Goal: Task Accomplishment & Management: Use online tool/utility

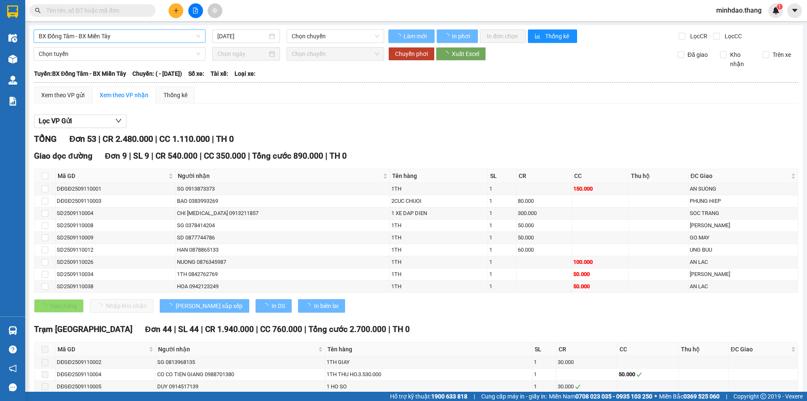
click at [122, 36] on span "BX Đồng Tâm - BX Miền Tây" at bounding box center [120, 36] width 162 height 13
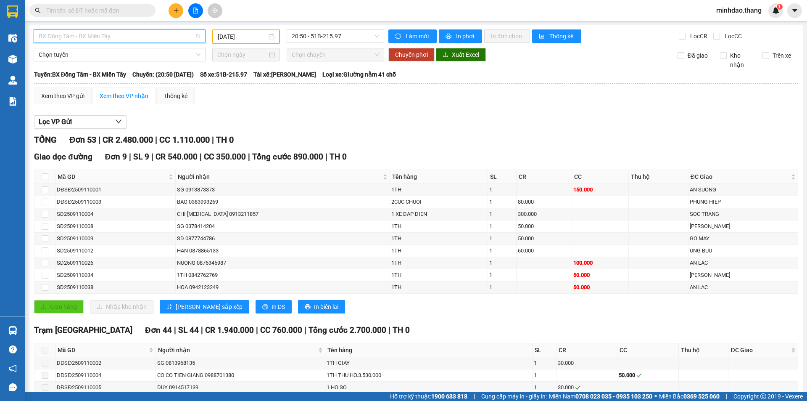
type input "[DATE]"
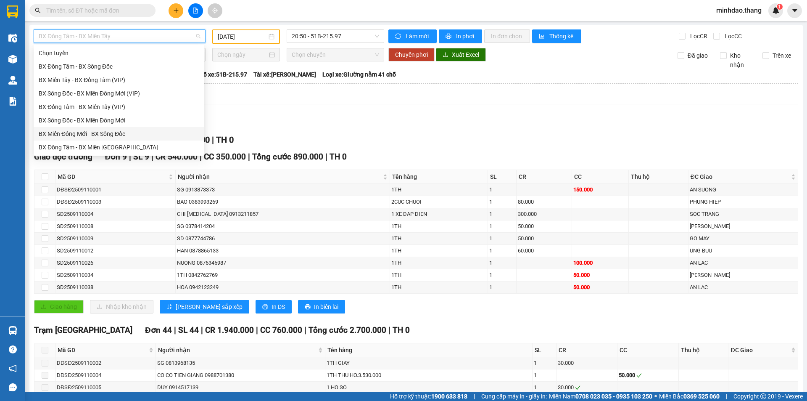
drag, startPoint x: 106, startPoint y: 135, endPoint x: 269, endPoint y: 124, distance: 163.0
click at [262, 124] on body "Kết quả tìm kiếm ( 0 ) Bộ lọc No Data minhdao.thang 1 Điều hành xe Kho hàng mới…" at bounding box center [403, 200] width 807 height 401
click at [113, 121] on div "BX Sông Đốc - BX Miền Đông Mới" at bounding box center [119, 120] width 161 height 9
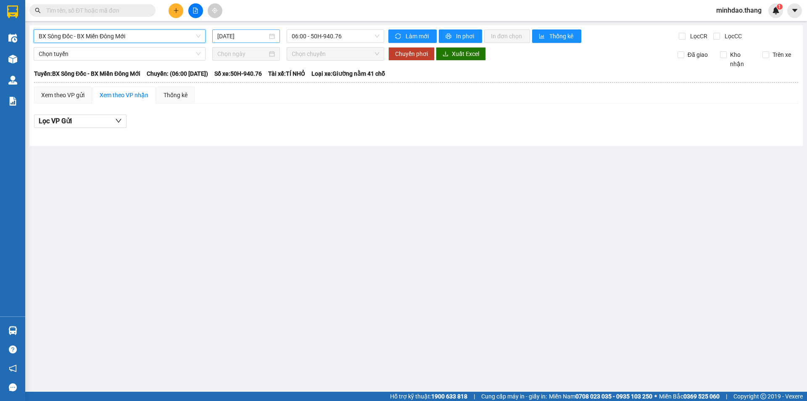
click at [240, 41] on div "[DATE]" at bounding box center [246, 35] width 68 height 13
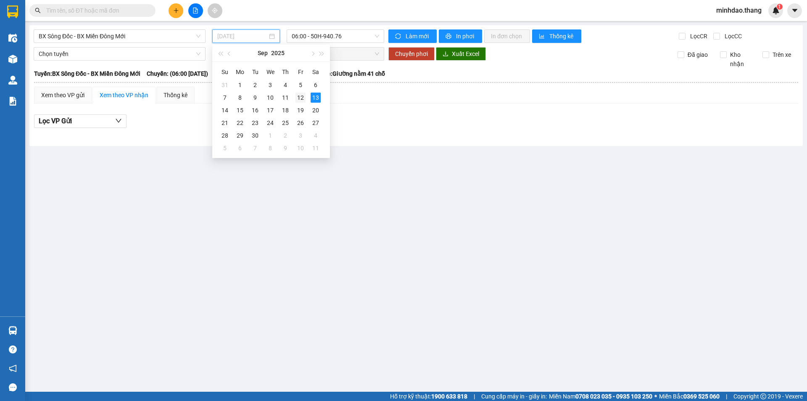
click at [300, 95] on div "12" at bounding box center [301, 97] width 10 height 10
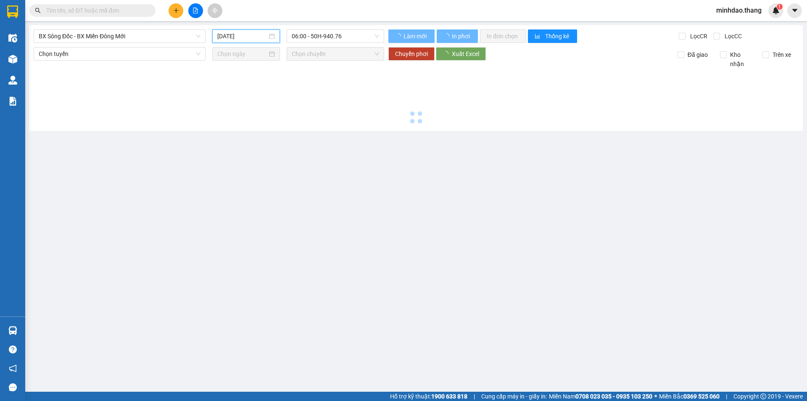
type input "[DATE]"
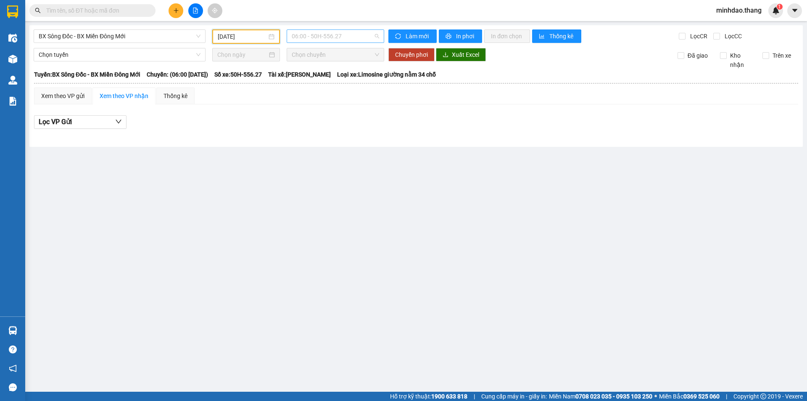
click at [333, 37] on span "06:00 - 50H-556.27" at bounding box center [335, 36] width 87 height 13
drag, startPoint x: 323, startPoint y: 84, endPoint x: 324, endPoint y: 91, distance: 6.8
click at [324, 91] on div "Chọn chuyến 06:00 - 50H-556.27 17:00 - 50H-649.54 21:00 - 50H-801.85" at bounding box center [325, 73] width 76 height 54
click at [323, 94] on div "21:00 - 50H-801.85" at bounding box center [325, 93] width 66 height 9
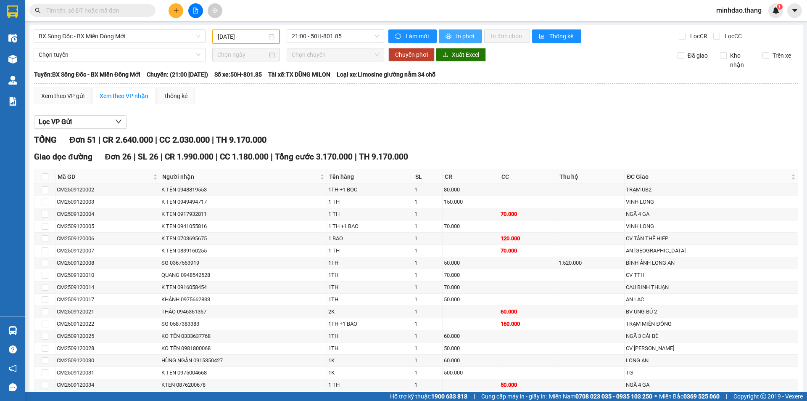
click at [456, 40] on span "In phơi" at bounding box center [465, 36] width 19 height 9
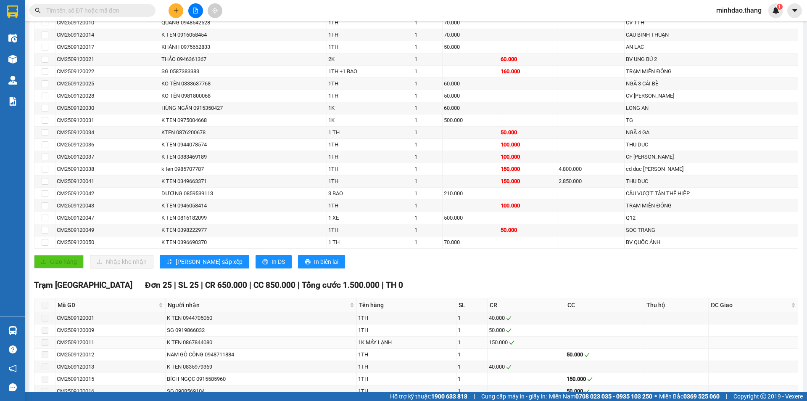
click at [618, 343] on td at bounding box center [604, 342] width 79 height 12
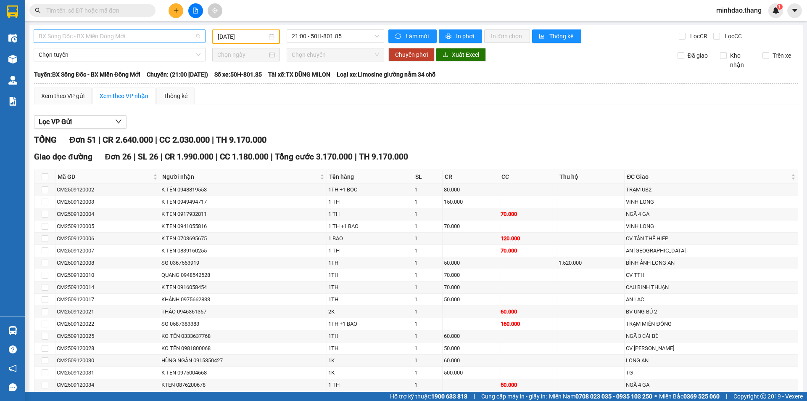
drag, startPoint x: 142, startPoint y: 32, endPoint x: 132, endPoint y: 58, distance: 28.6
click at [142, 32] on span "BX Sông Đốc - BX Miền Đông Mới" at bounding box center [120, 36] width 162 height 13
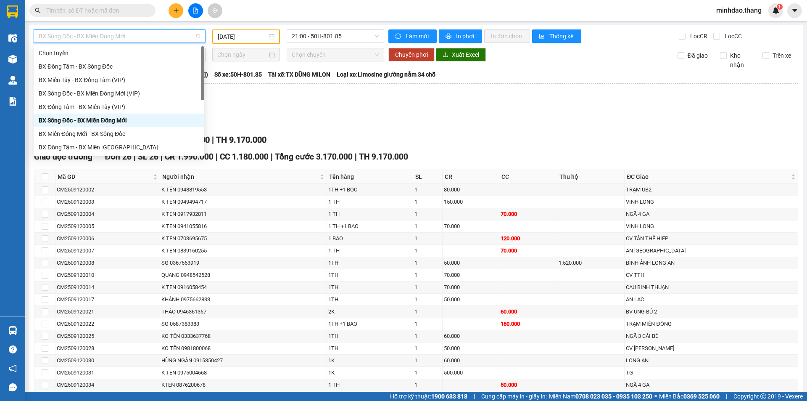
scroll to position [81, 0]
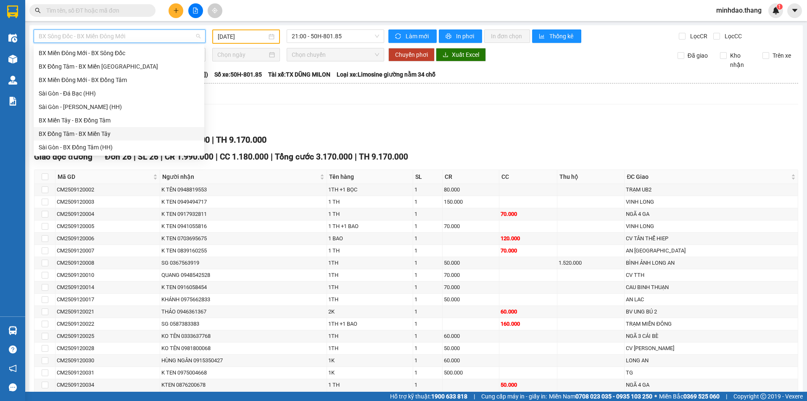
click at [95, 130] on div "BX Đồng Tâm - BX Miền Tây" at bounding box center [119, 133] width 161 height 9
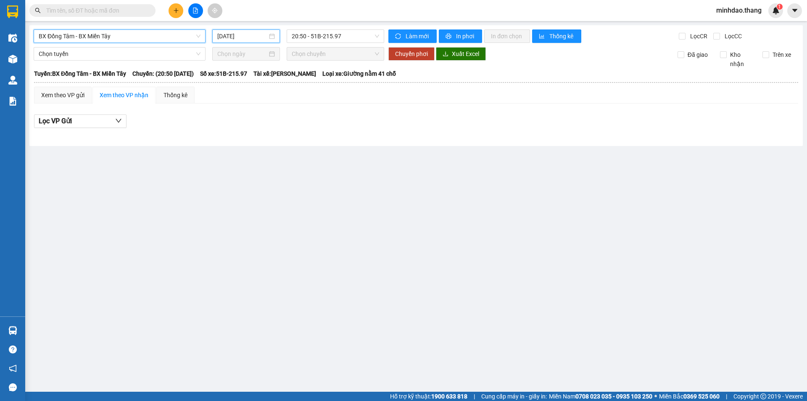
click at [236, 37] on input "[DATE]" at bounding box center [242, 36] width 50 height 9
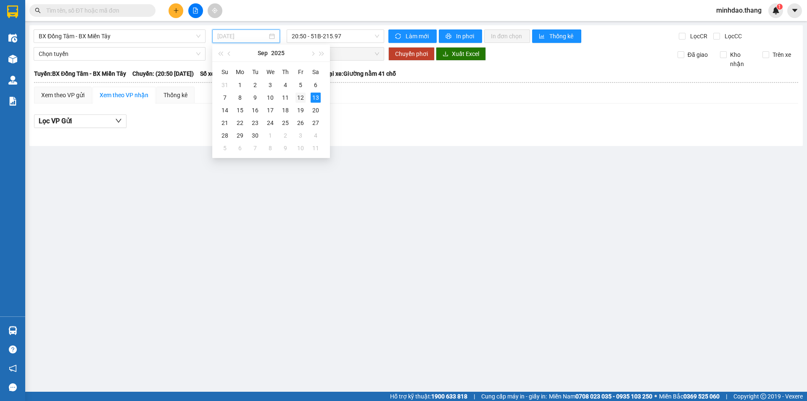
click at [299, 96] on div "12" at bounding box center [301, 97] width 10 height 10
type input "[DATE]"
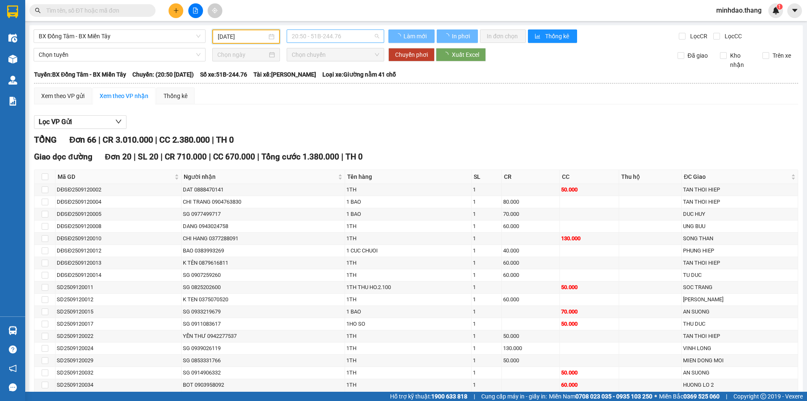
click at [342, 37] on span "20:50 - 51B-244.76" at bounding box center [335, 36] width 87 height 13
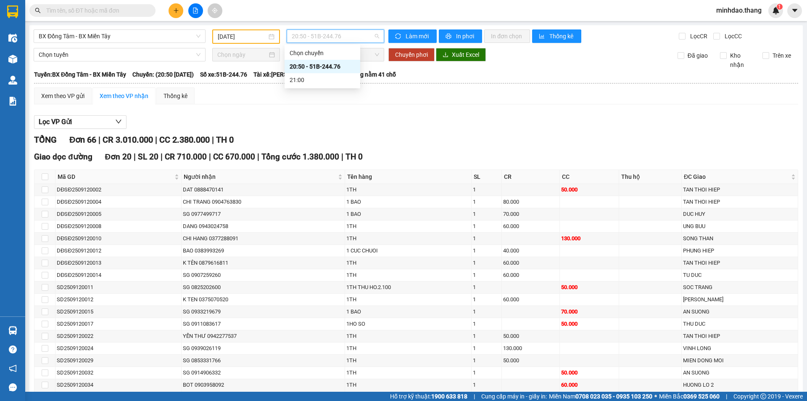
click at [316, 63] on div "20:50 - 51B-244.76" at bounding box center [323, 66] width 66 height 9
click at [456, 38] on span "In phơi" at bounding box center [465, 36] width 19 height 9
